Goal: Transaction & Acquisition: Purchase product/service

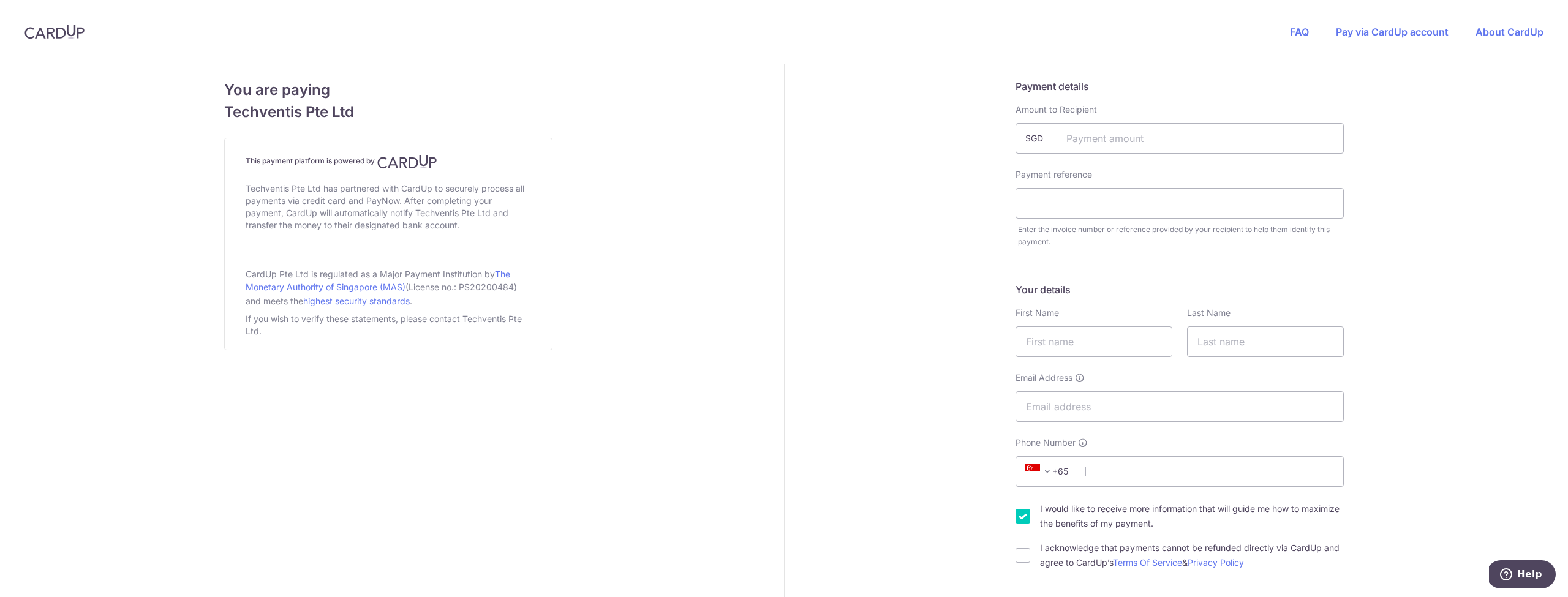
click at [1195, 145] on input "text" at bounding box center [1180, 138] width 328 height 30
type input "130.40"
click at [1148, 199] on input "text" at bounding box center [1180, 203] width 328 height 30
type input "i"
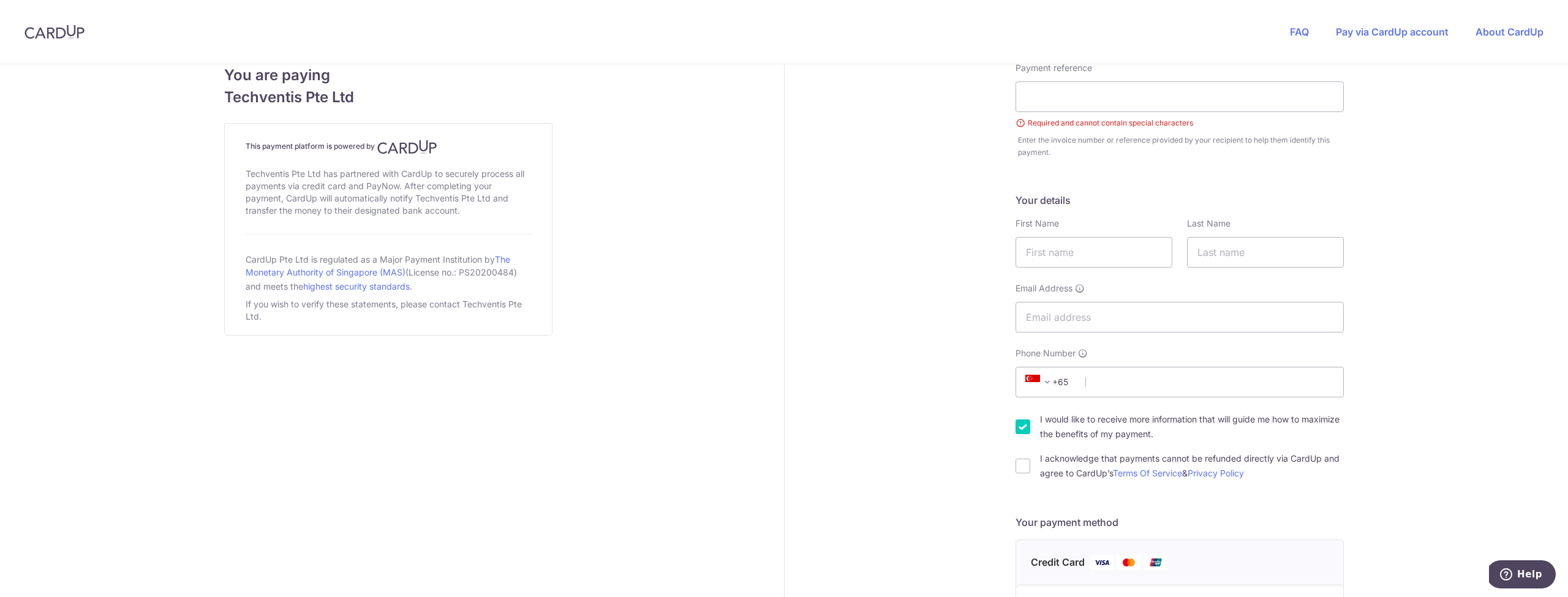
scroll to position [107, 0]
click at [1049, 388] on span at bounding box center [1048, 381] width 14 height 14
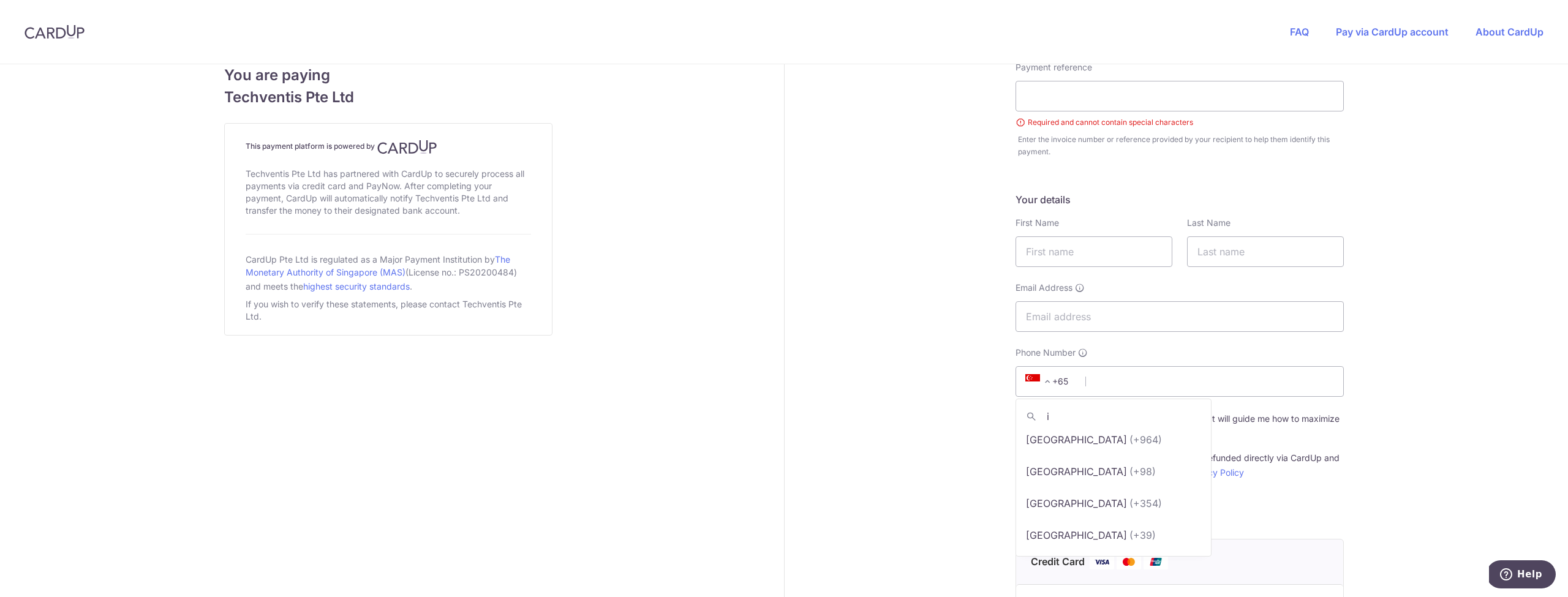
scroll to position [0, 0]
type input "ind"
select select "101"
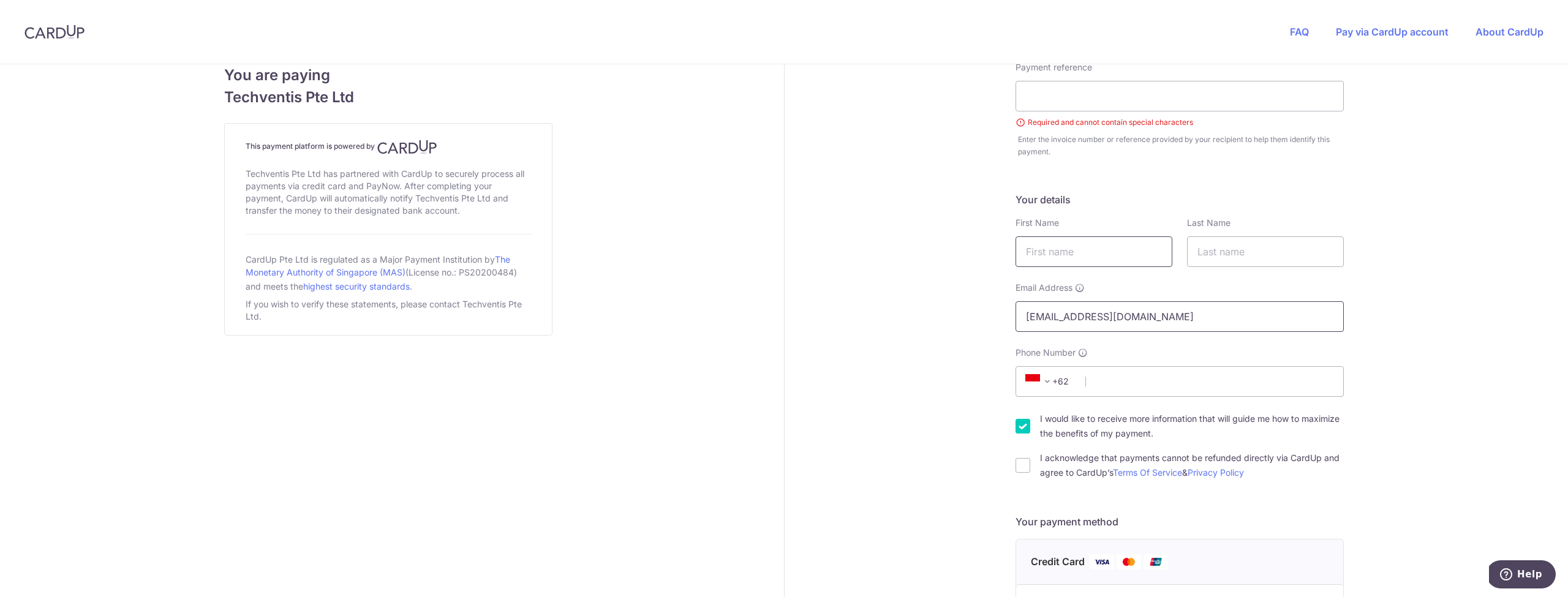
type input "[EMAIL_ADDRESS][DOMAIN_NAME]"
type input "Vancent"
type input "Kalany"
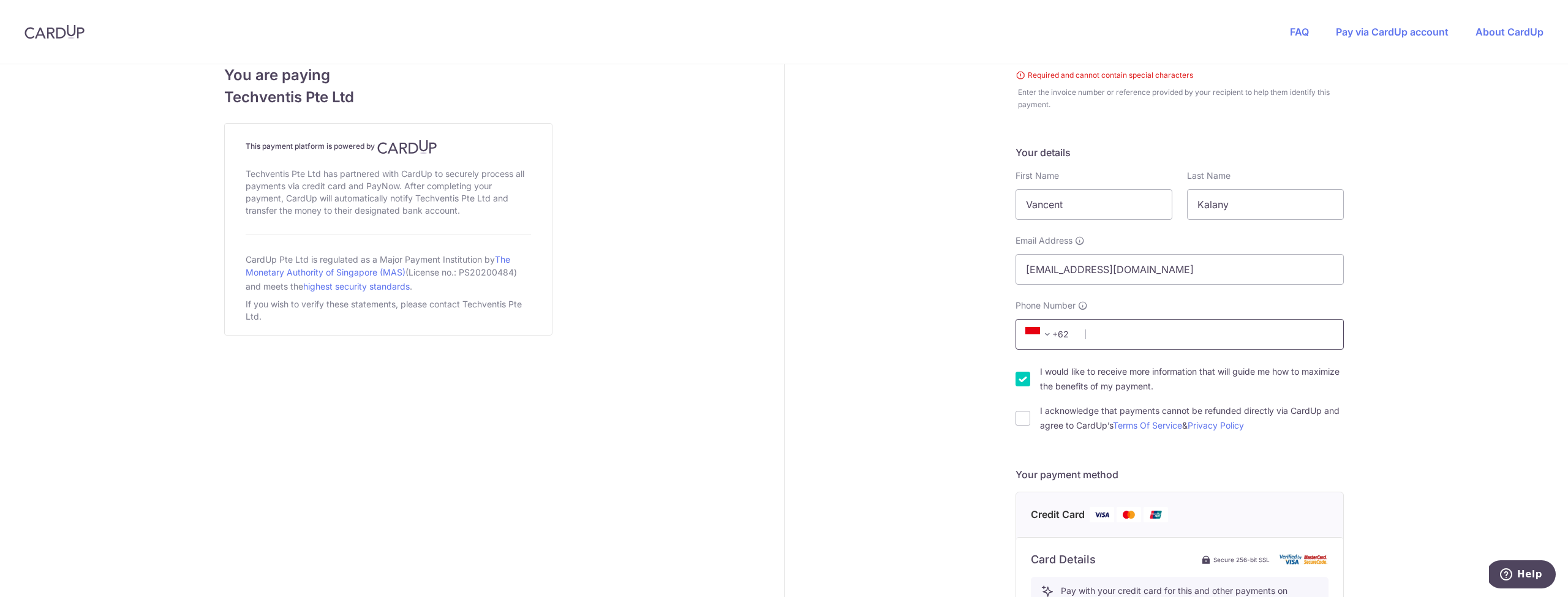
scroll to position [153, 0]
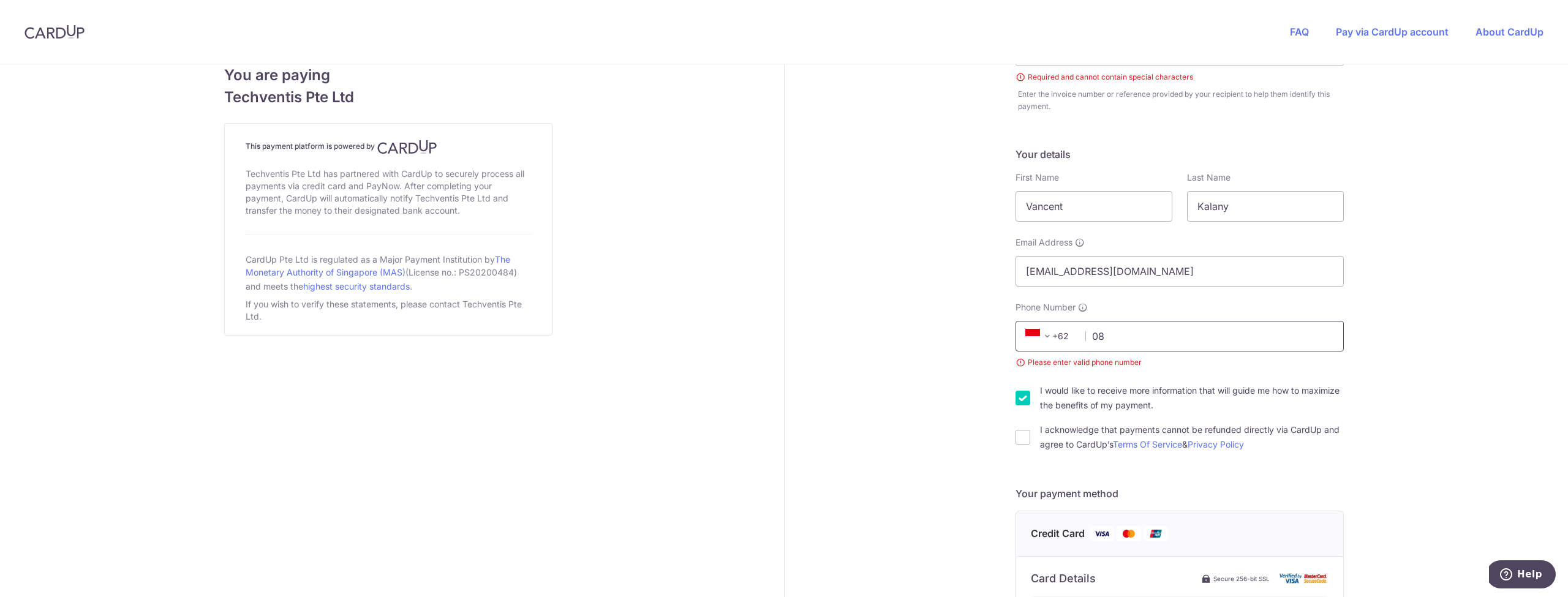
type input "0"
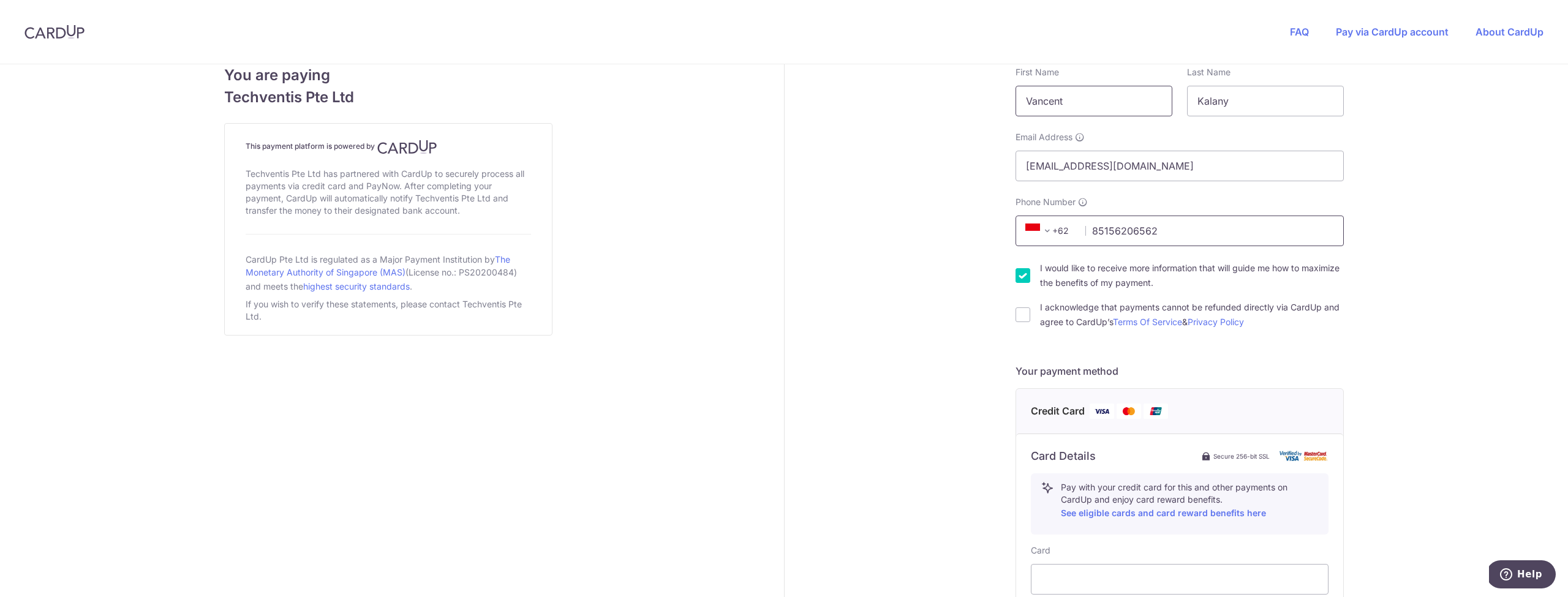
scroll to position [270, 0]
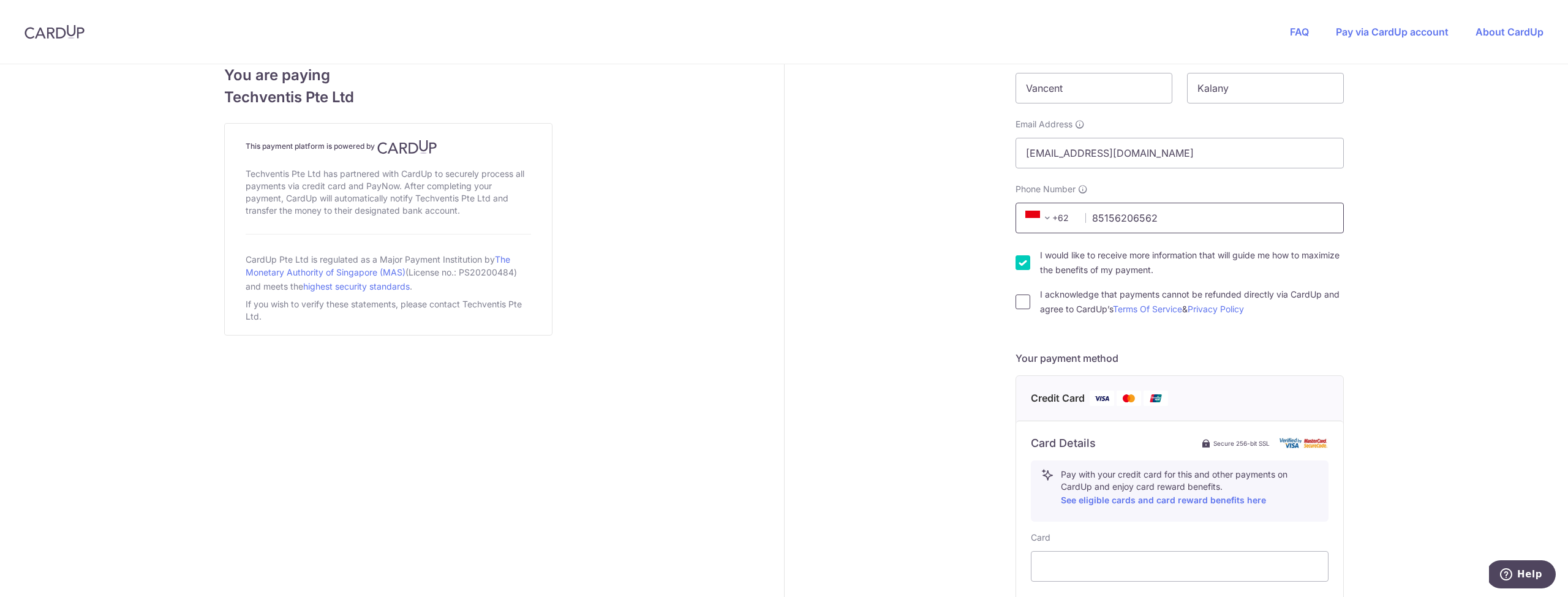
type input "85156206562"
click at [1023, 303] on input "I acknowledge that payments cannot be refunded directly via CardUp and agree to…" at bounding box center [1023, 302] width 14 height 14
checkbox input "true"
click at [1022, 266] on input "I would like to receive more information that will guide me how to maximize the…" at bounding box center [1023, 262] width 14 height 14
checkbox input "false"
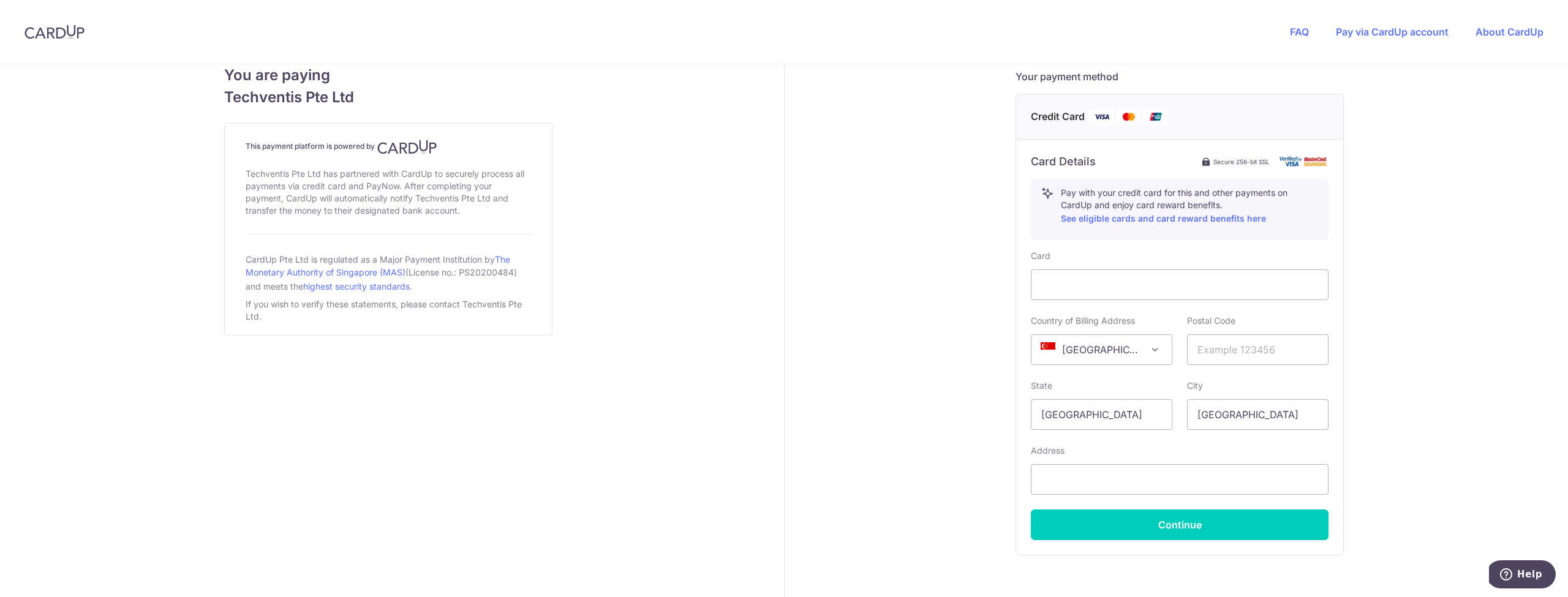
scroll to position [587, 0]
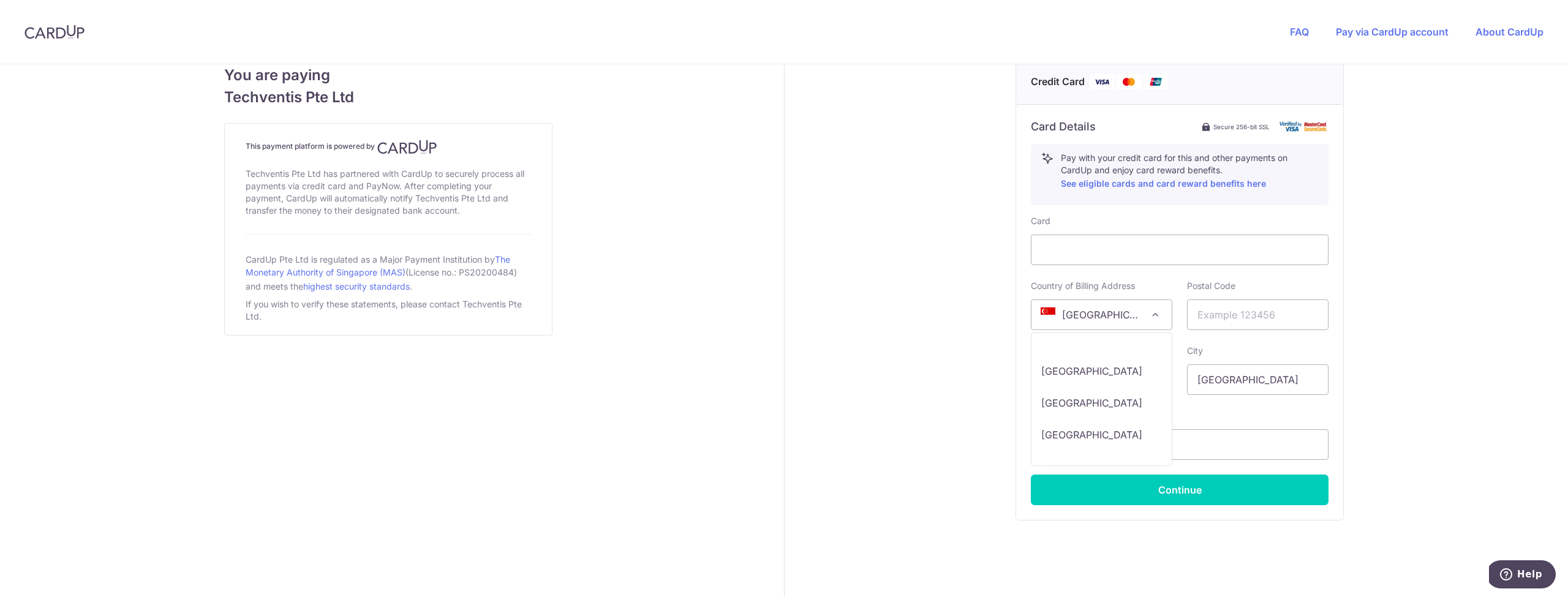
click at [1089, 328] on span "[GEOGRAPHIC_DATA]" at bounding box center [1101, 314] width 140 height 29
select select "ID"
click at [1157, 386] on input "[GEOGRAPHIC_DATA]" at bounding box center [1101, 379] width 142 height 30
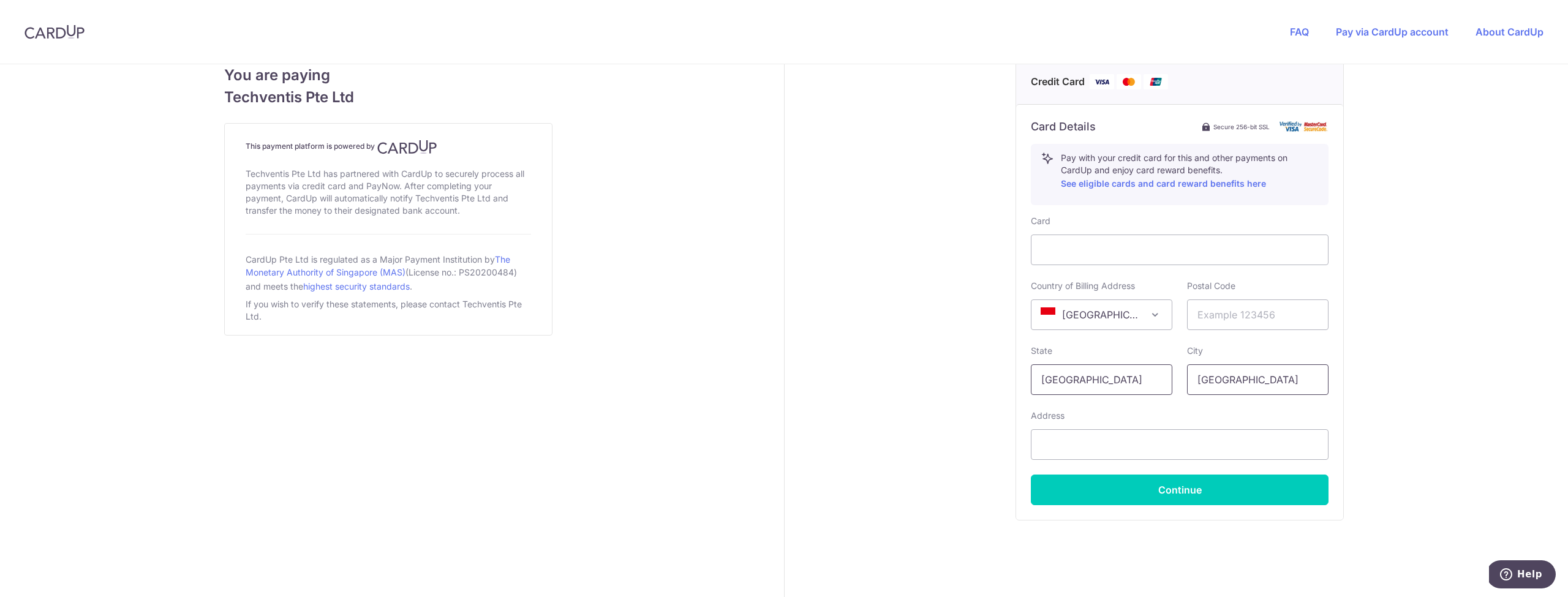
type input "[GEOGRAPHIC_DATA]"
click at [1263, 389] on input "[GEOGRAPHIC_DATA]" at bounding box center [1257, 379] width 142 height 30
type input "[GEOGRAPHIC_DATA]"
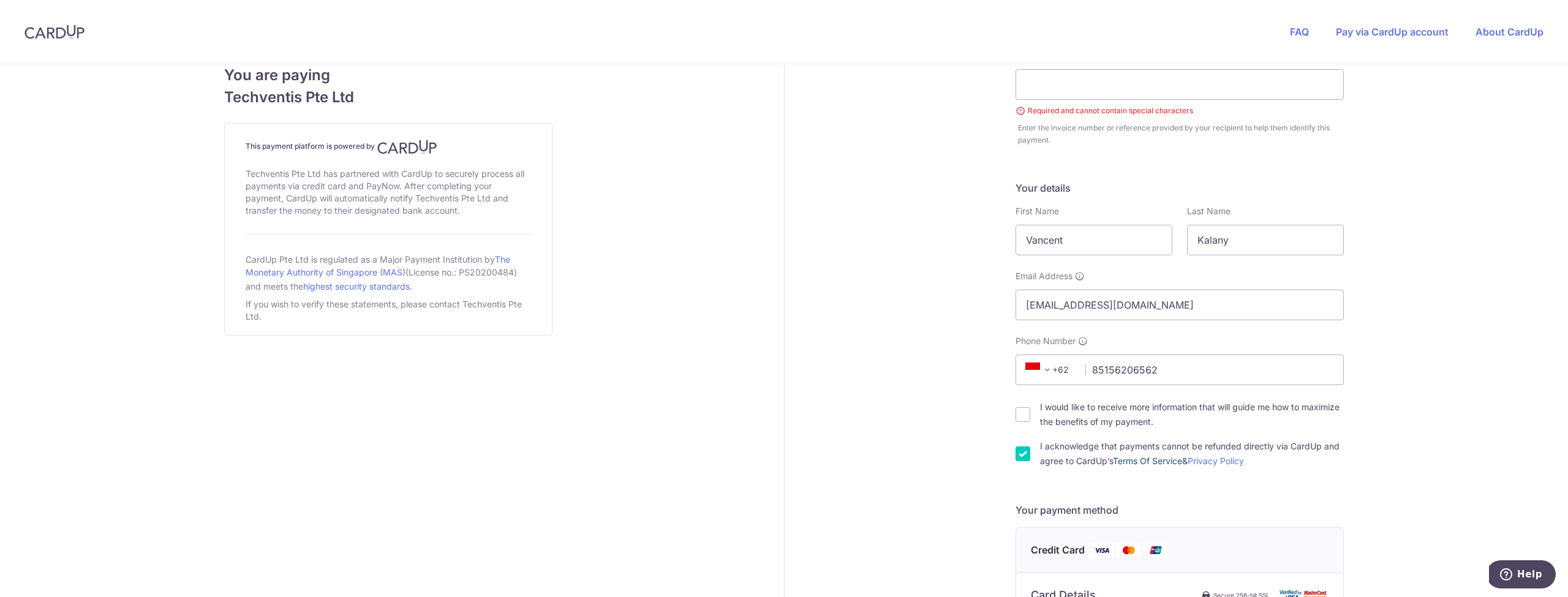
scroll to position [120, 0]
click at [1089, 230] on input "Vancent" at bounding box center [1094, 239] width 157 height 30
type input "V"
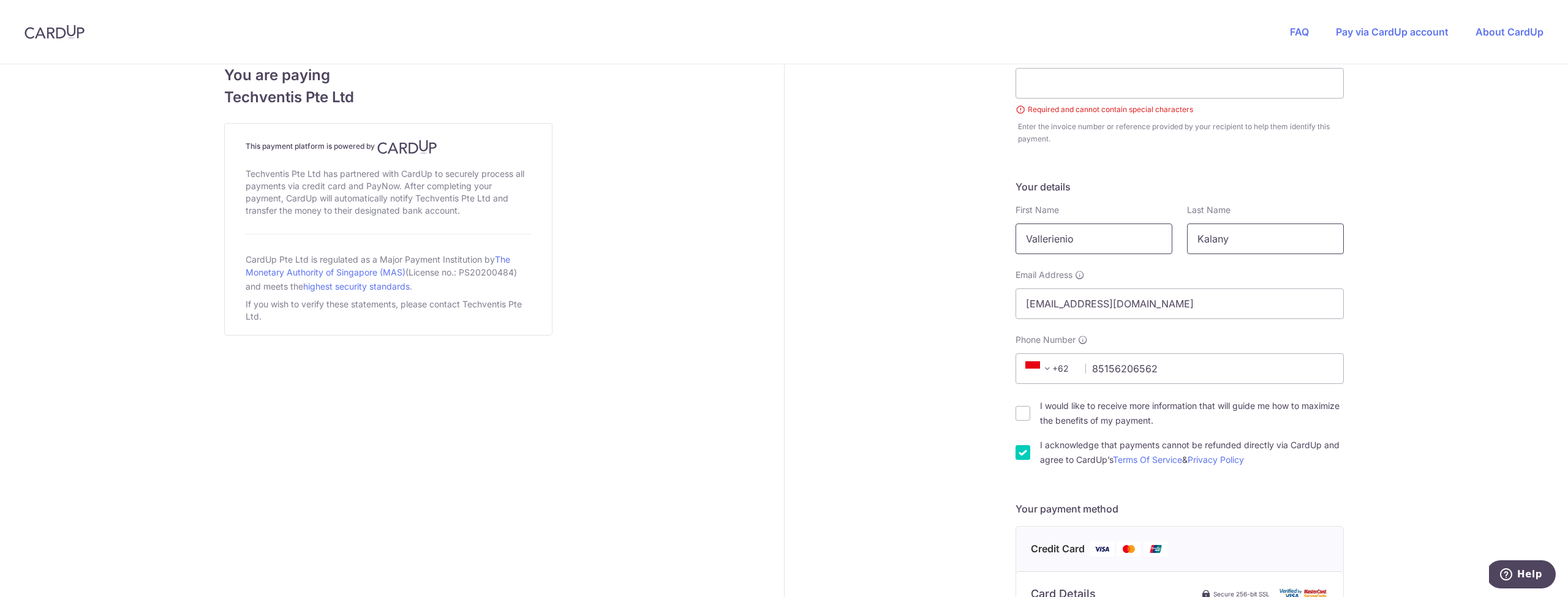
type input "Vallerienio"
click at [1242, 241] on input "Kalany" at bounding box center [1265, 239] width 157 height 30
type input "Vallerienio"
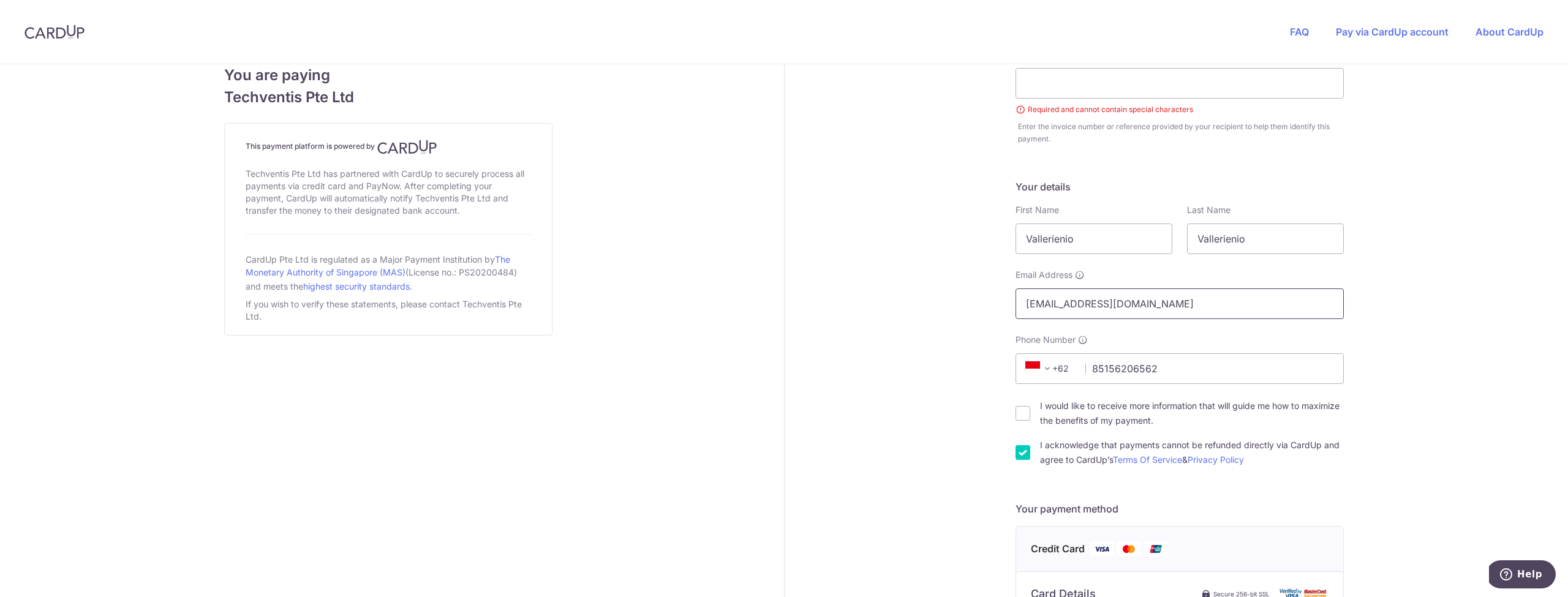
click at [1177, 302] on input "[EMAIL_ADDRESS][DOMAIN_NAME]" at bounding box center [1180, 303] width 328 height 30
click at [1081, 278] on icon at bounding box center [1080, 275] width 10 height 10
click at [1081, 288] on input "[EMAIL_ADDRESS][DOMAIN_NAME]" at bounding box center [1180, 303] width 328 height 30
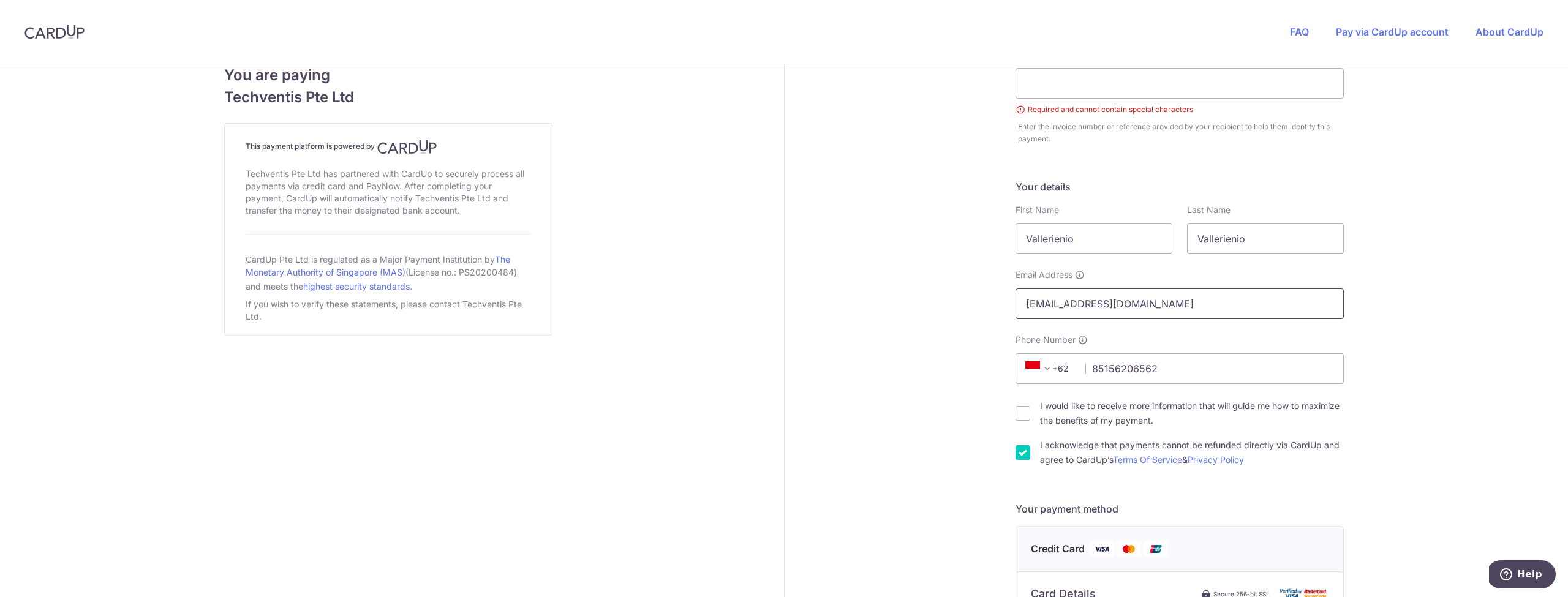
type input "[EMAIL_ADDRESS][DOMAIN_NAME]"
click at [927, 365] on div "Payment details Amount to Recipient 130.40 SGD Payment reference Required and c…" at bounding box center [1180, 518] width 792 height 1148
drag, startPoint x: 1170, startPoint y: 370, endPoint x: 1054, endPoint y: 370, distance: 116.0
click at [1054, 370] on div "+376 +971 +93 +1268 +1264 +355 +374 +244 +0 +54 +1684 +43 +61 +297 +358 +994 +3…" at bounding box center [1180, 369] width 328 height 30
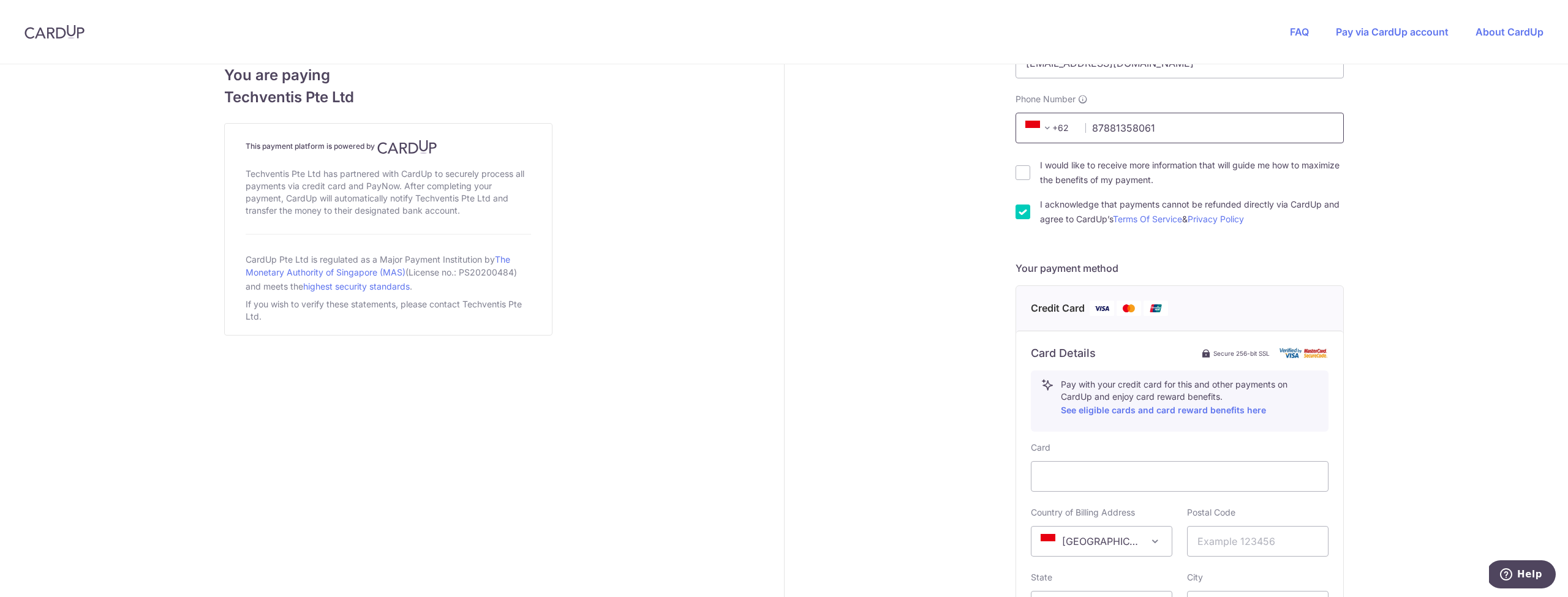
scroll to position [395, 0]
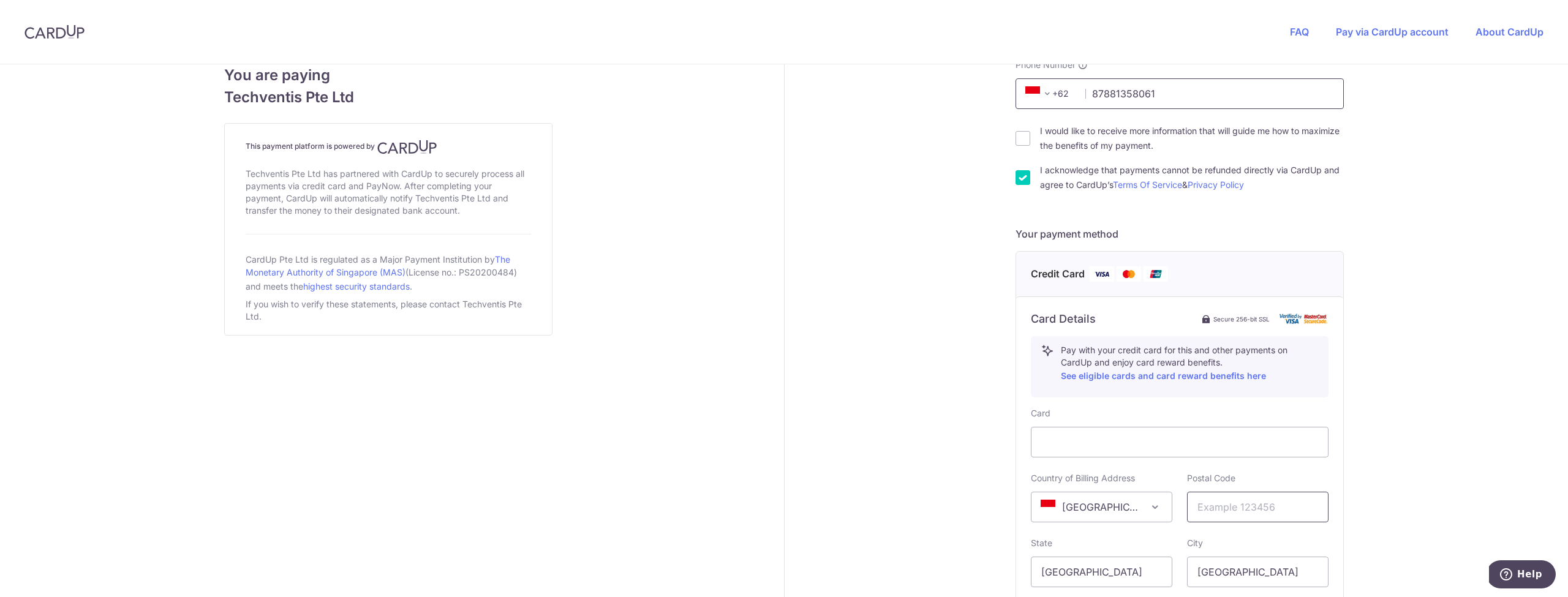
type input "87881358061"
click at [1230, 501] on input "text" at bounding box center [1257, 507] width 142 height 30
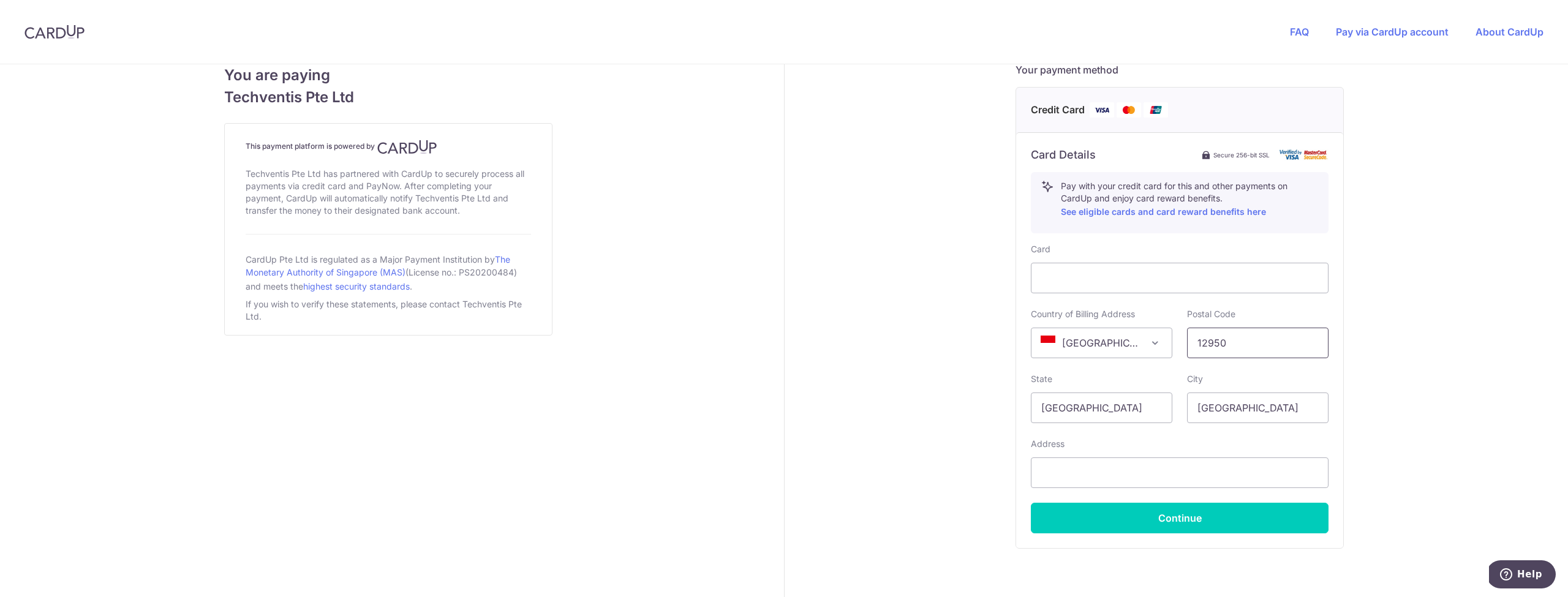
scroll to position [595, 0]
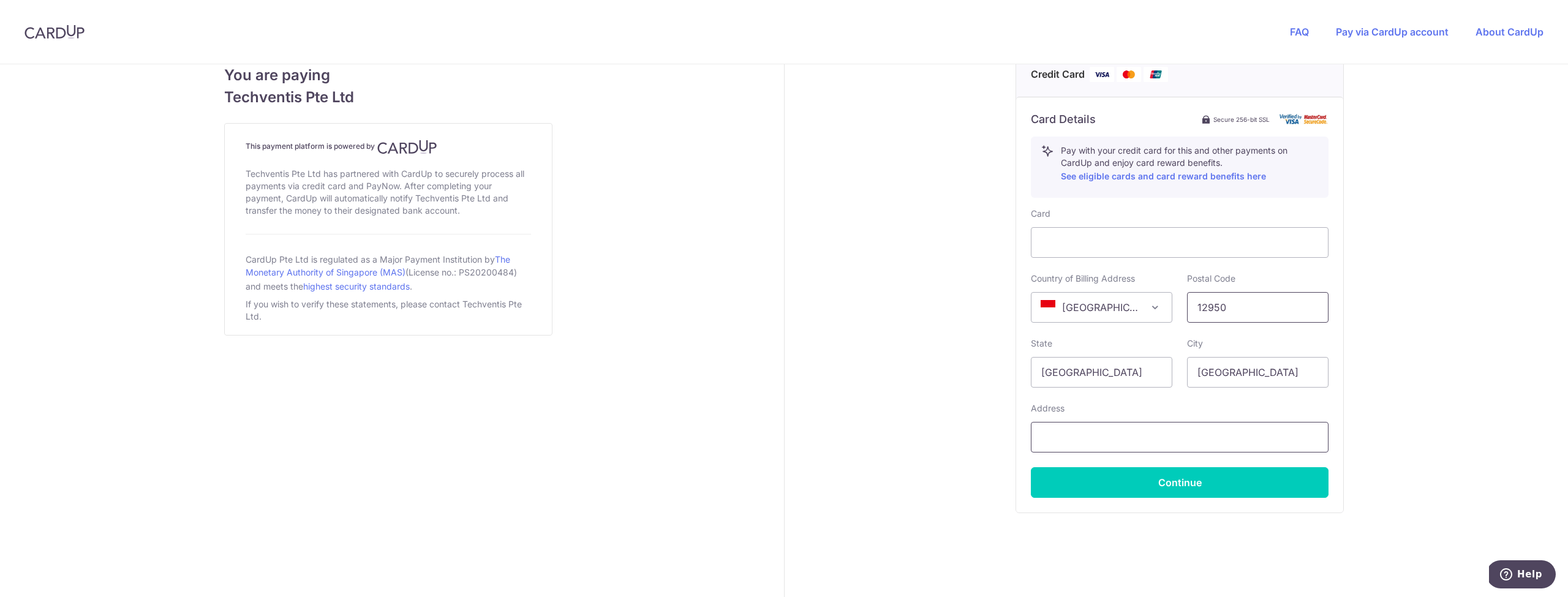
type input "12950"
click at [1077, 438] on input "text" at bounding box center [1180, 437] width 298 height 30
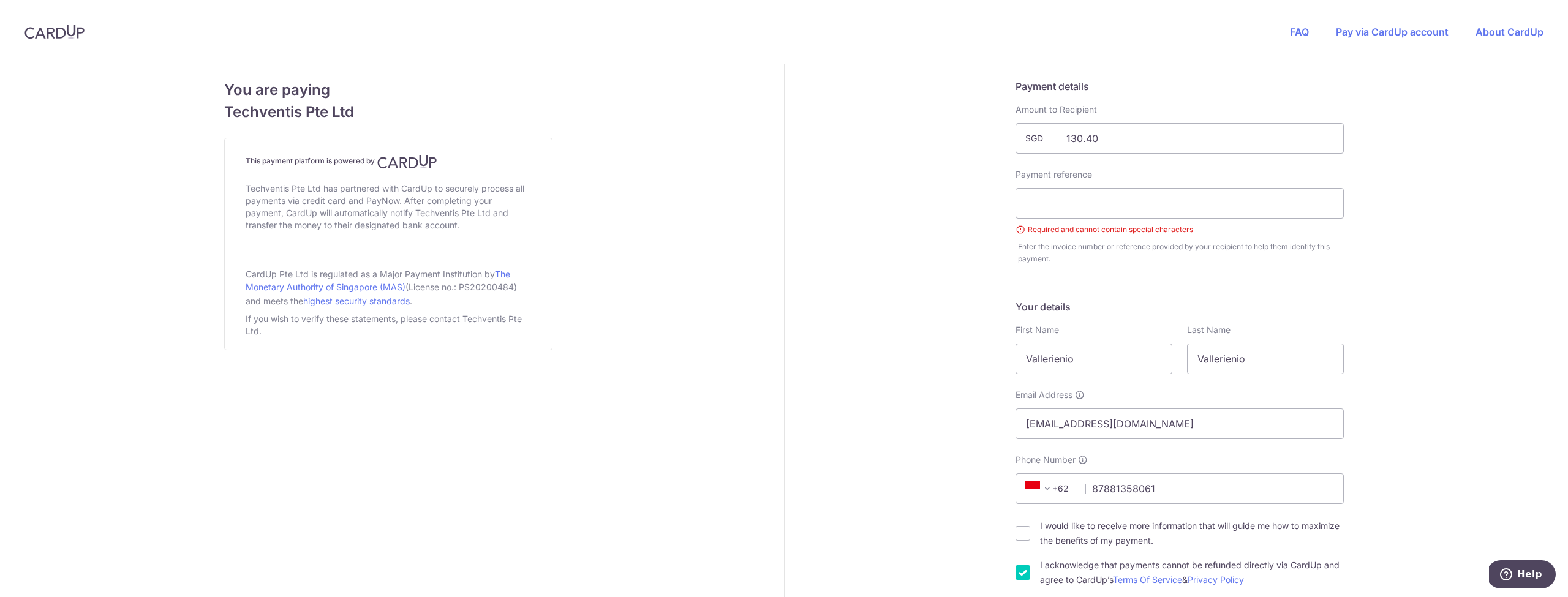
scroll to position [0, 0]
type input "MENARA PERTIWI LANTAI 35"
click at [1023, 229] on small "Required and cannot contain special characters" at bounding box center [1180, 230] width 328 height 12
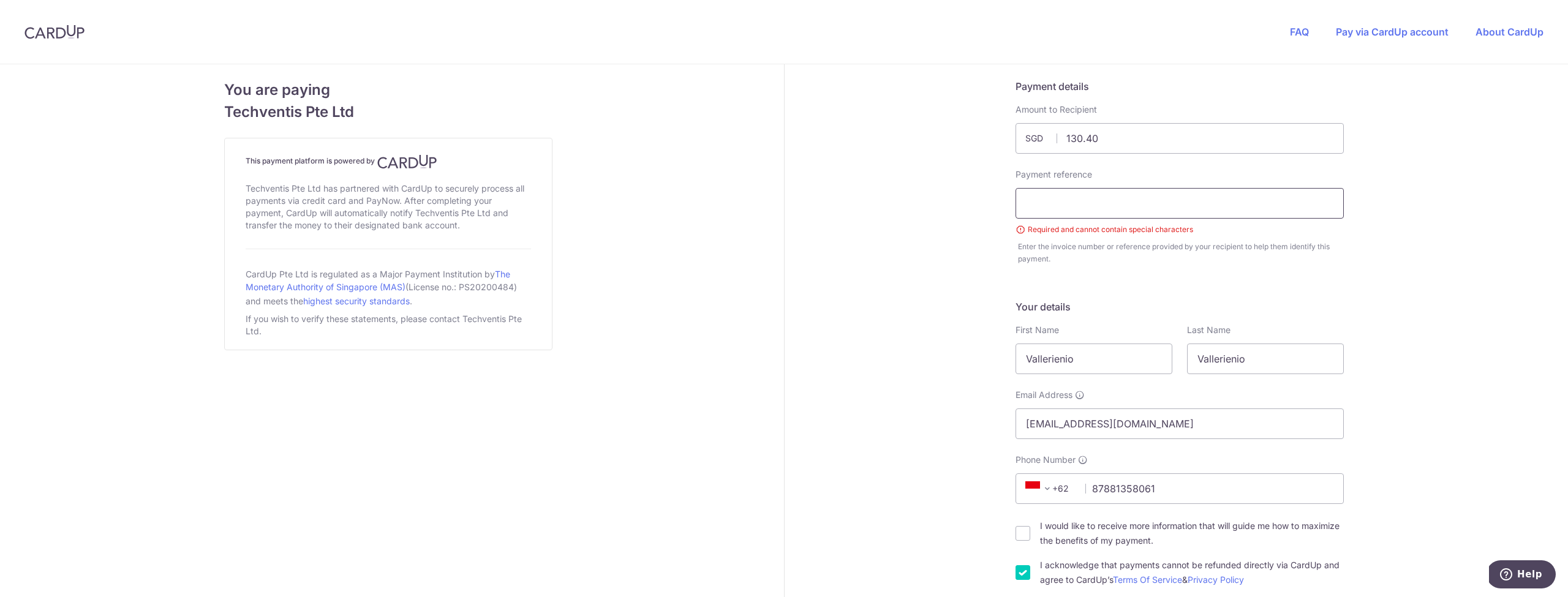
click at [1036, 202] on input "text" at bounding box center [1180, 203] width 328 height 30
paste input "2pcs CW1225"
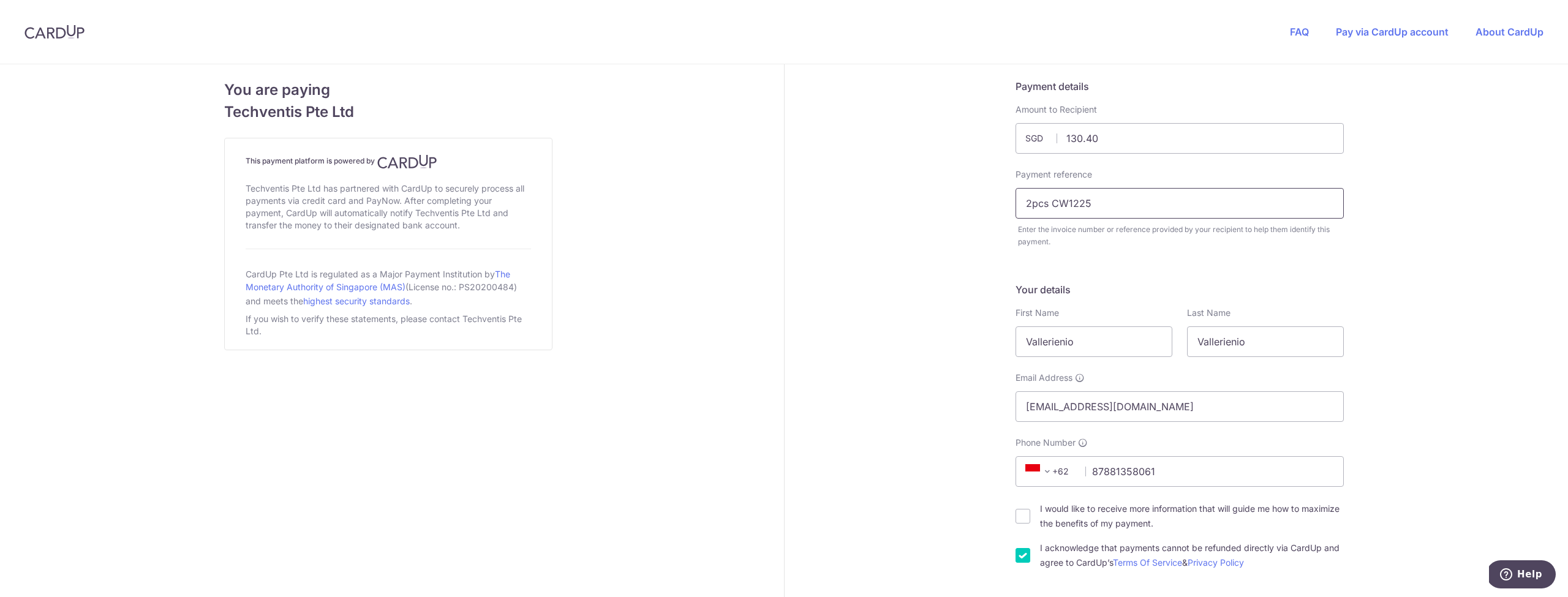
click at [1054, 206] on input "2pcs CW1225" at bounding box center [1180, 203] width 328 height 30
type input "2pcs CW1225"
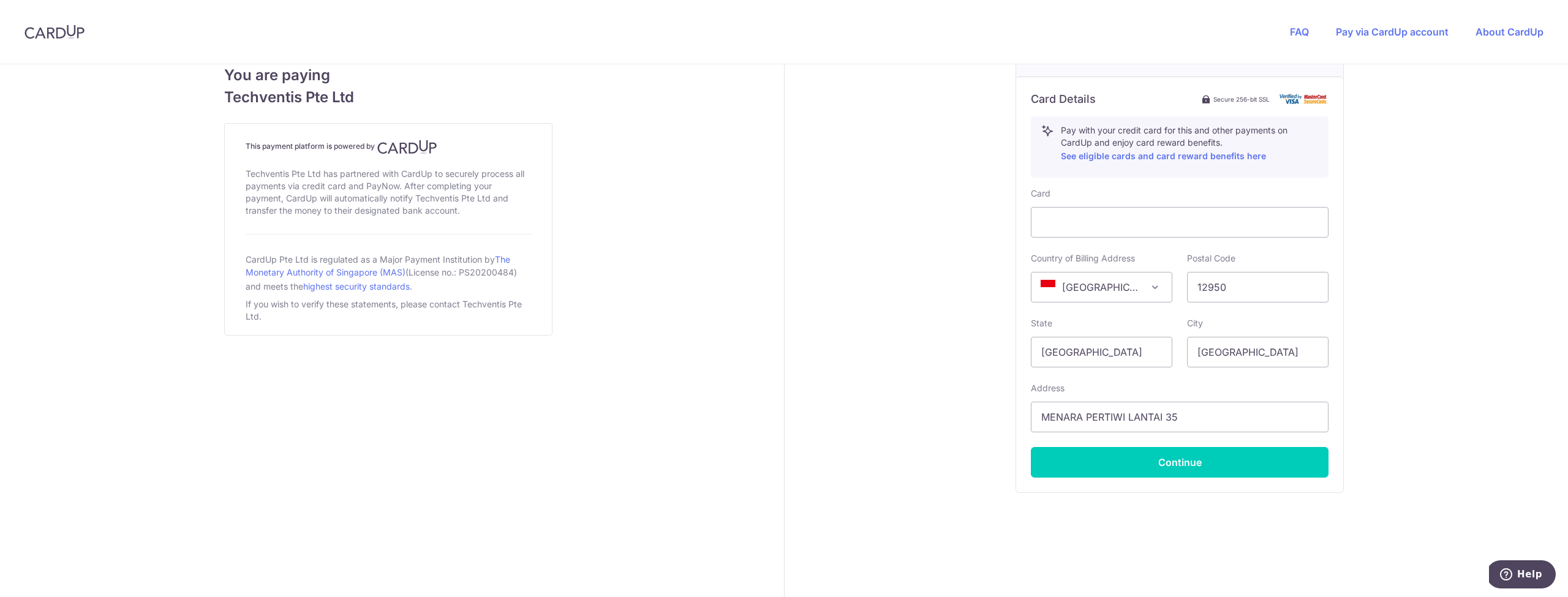
scroll to position [598, 0]
click at [1134, 468] on button "Continue" at bounding box center [1180, 462] width 298 height 30
type input "**** 2035"
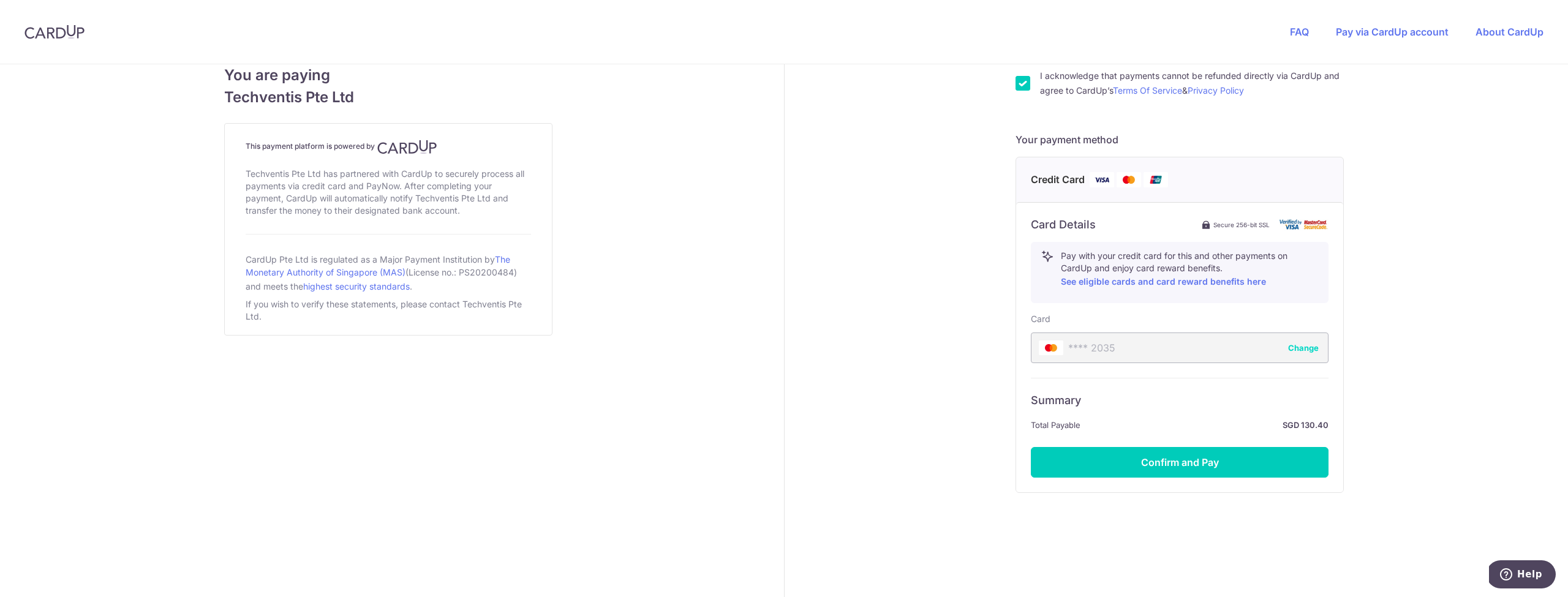
scroll to position [472, 0]
click at [1132, 462] on button "Confirm and Pay" at bounding box center [1180, 462] width 298 height 30
